Goal: Check status: Check status

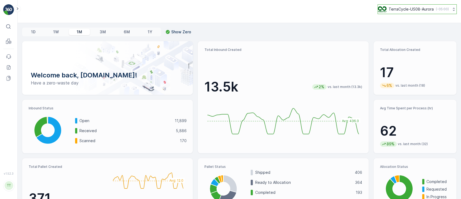
click at [419, 8] on p "TerraCycle-US08-Aurora" at bounding box center [411, 8] width 45 height 5
type input "fr"
click at [414, 34] on span "TerraCycle- FR02 -MRF" at bounding box center [411, 33] width 60 height 5
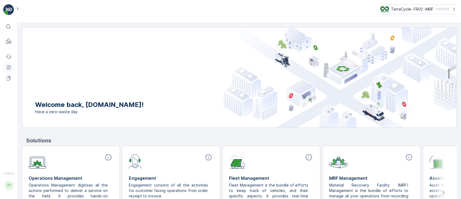
click at [10, 67] on icon at bounding box center [8, 67] width 5 height 5
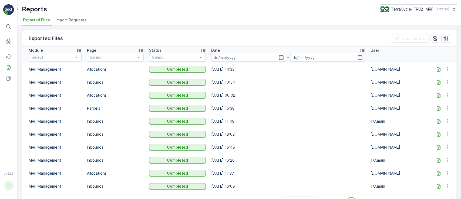
click at [66, 18] on span "Import Requests" at bounding box center [70, 19] width 31 height 5
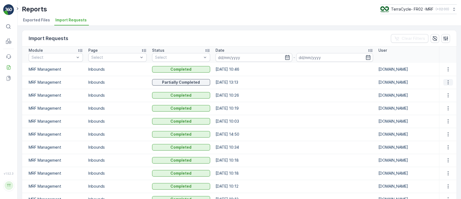
click at [448, 83] on icon "button" at bounding box center [447, 81] width 5 height 5
click at [441, 90] on span "See More Details" at bounding box center [443, 89] width 31 height 5
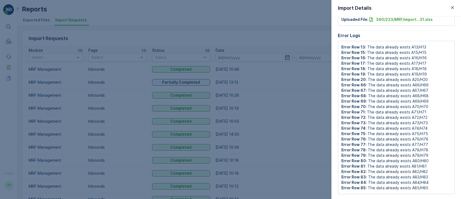
scroll to position [54, 0]
click at [8, 38] on div at bounding box center [230, 99] width 461 height 199
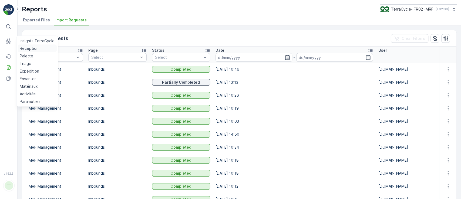
click at [25, 48] on p "Reception" at bounding box center [29, 48] width 19 height 5
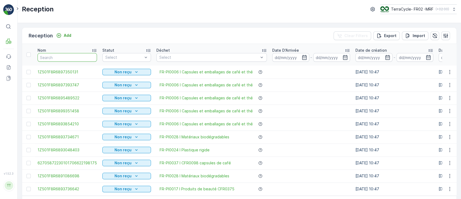
click at [66, 59] on input "text" at bounding box center [67, 57] width 59 height 9
paste input "62702327820101006622198175"
type input "62702327820101006622198175"
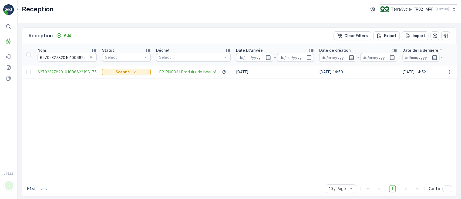
click at [65, 69] on span "62702327820101006622198175" at bounding box center [67, 71] width 59 height 5
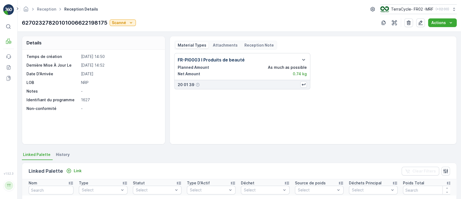
click at [61, 155] on span "History" at bounding box center [63, 154] width 14 height 5
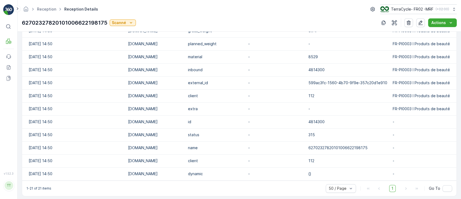
scroll to position [288, 0]
click at [41, 9] on link "Reception" at bounding box center [46, 9] width 19 height 5
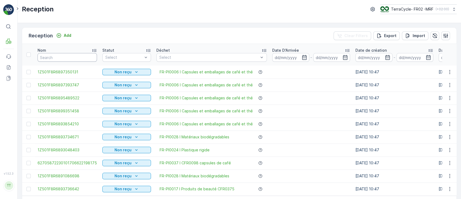
click at [74, 56] on input "text" at bounding box center [67, 57] width 59 height 9
paste input "62702327820101006622198175"
type input "62702327820101006622198175"
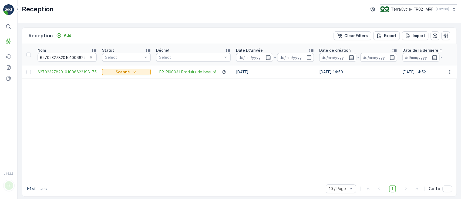
click at [60, 72] on span "62702327820101006622198175" at bounding box center [67, 71] width 59 height 5
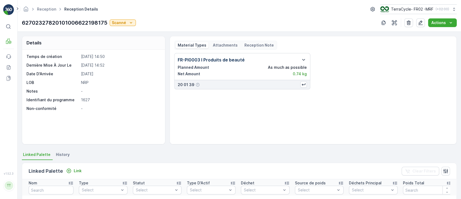
click at [62, 154] on span "History" at bounding box center [63, 154] width 14 height 5
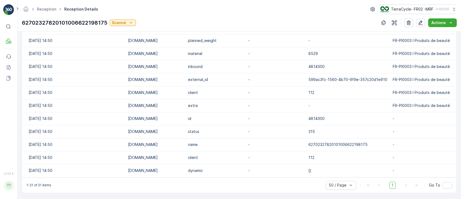
scroll to position [291, 0]
click at [40, 7] on link "Reception" at bounding box center [46, 9] width 19 height 5
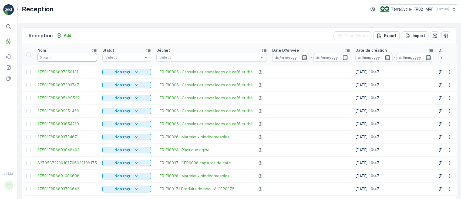
click at [47, 55] on input "text" at bounding box center [67, 57] width 59 height 9
paste input "1Z501F8R689638530"
type input "1Z501F8R689638530"
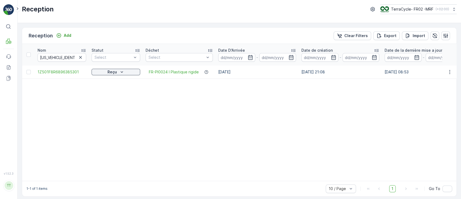
drag, startPoint x: 171, startPoint y: 183, endPoint x: 177, endPoint y: 183, distance: 5.9
click at [177, 183] on div "Reception Add Clear Filters Export Import Nom 1Z501F8R689638530 Statut Select D…" at bounding box center [239, 111] width 435 height 169
